Goal: Find specific page/section: Find specific page/section

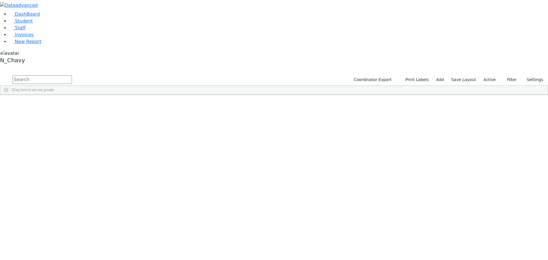
click at [487, 75] on label "Active" at bounding box center [489, 79] width 17 height 9
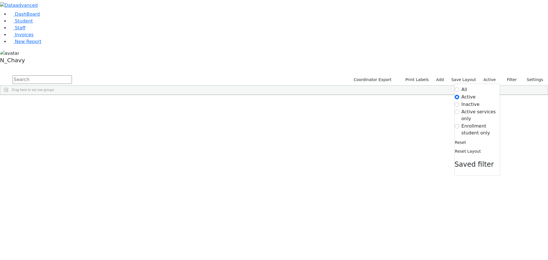
click at [464, 123] on label "Enrollment student only" at bounding box center [481, 130] width 38 height 14
click at [460, 124] on input "Enrollment student only" at bounding box center [457, 126] width 5 height 5
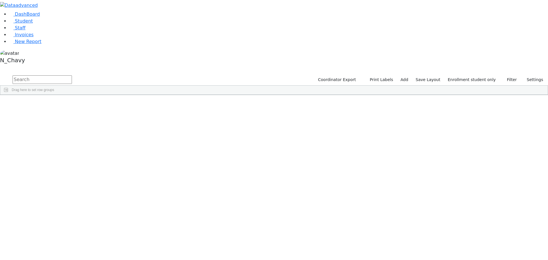
click at [59, 248] on div "Gluck" at bounding box center [43, 252] width 29 height 8
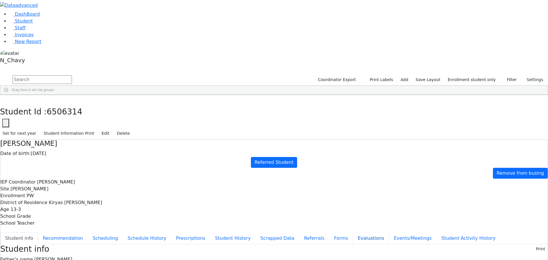
click at [353, 233] on button "Evaluations" at bounding box center [371, 239] width 36 height 12
type input "be"
type input "[DATE]"
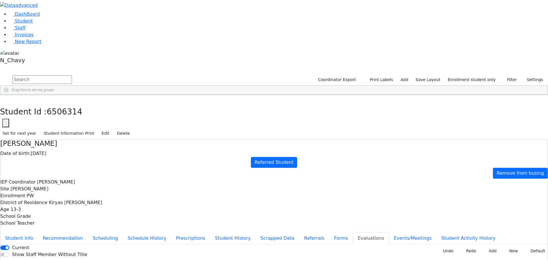
click at [33, 24] on link "Student" at bounding box center [21, 20] width 24 height 5
